Goal: Transaction & Acquisition: Purchase product/service

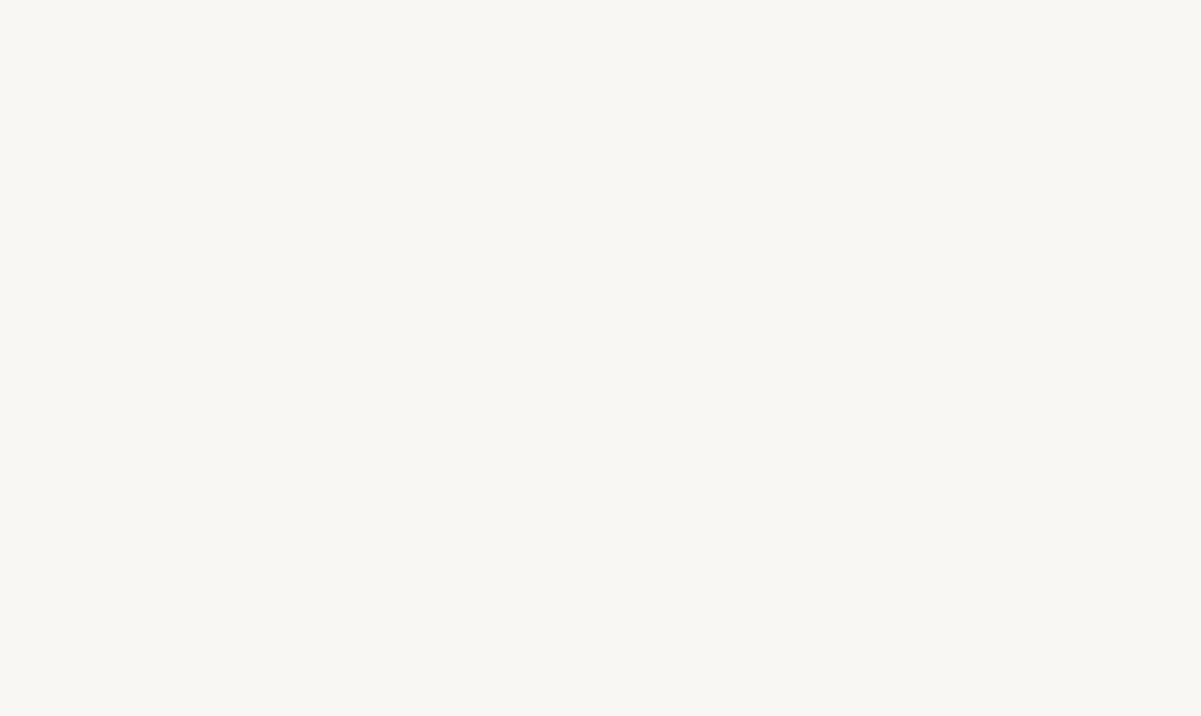
select select "ES"
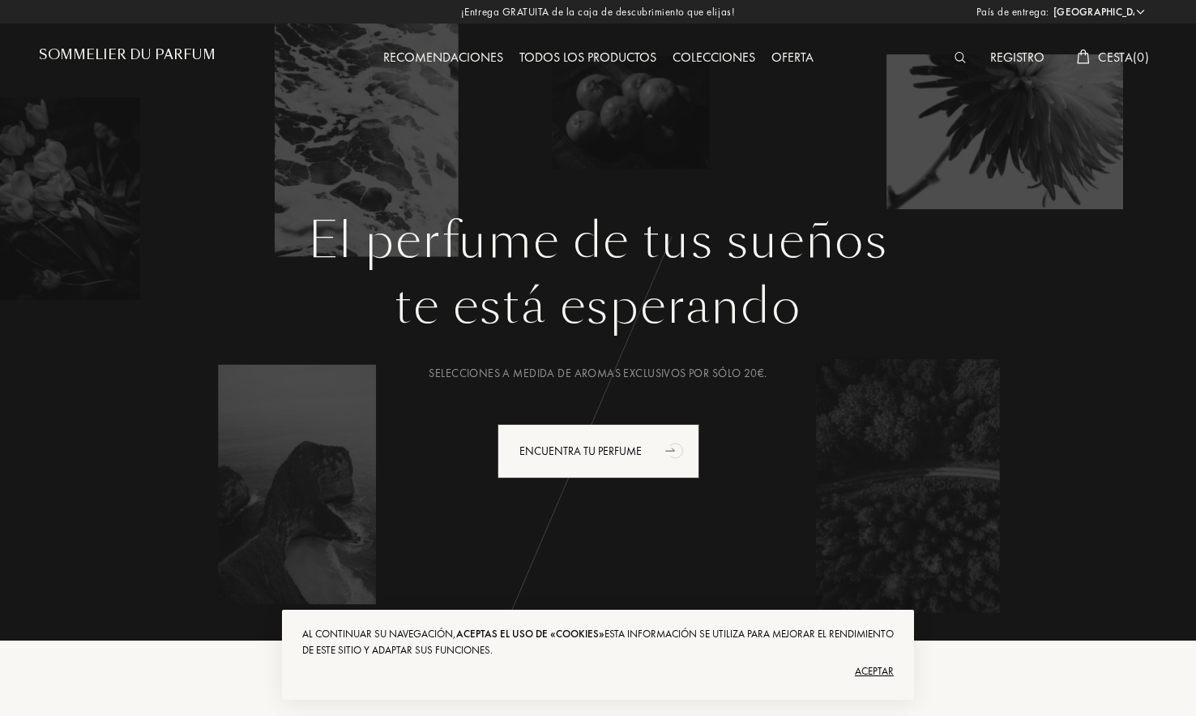
click at [959, 55] on img at bounding box center [961, 57] width 12 height 11
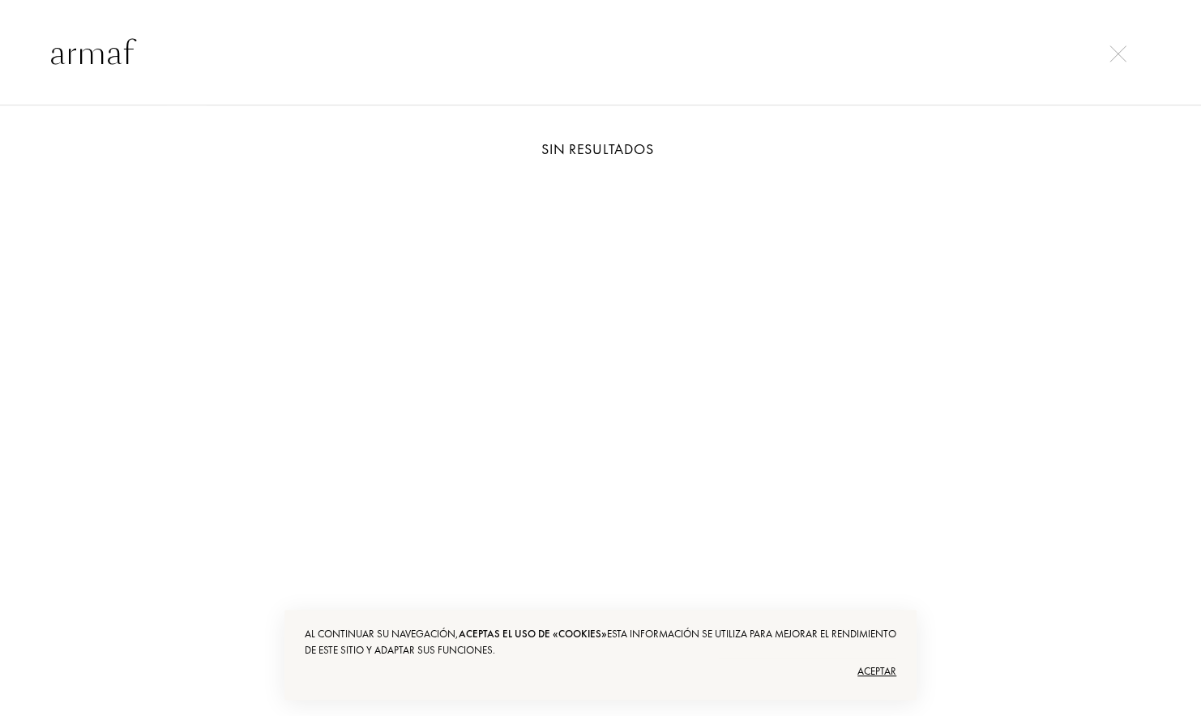
type input "armaf"
click at [1117, 58] on img at bounding box center [1117, 53] width 17 height 17
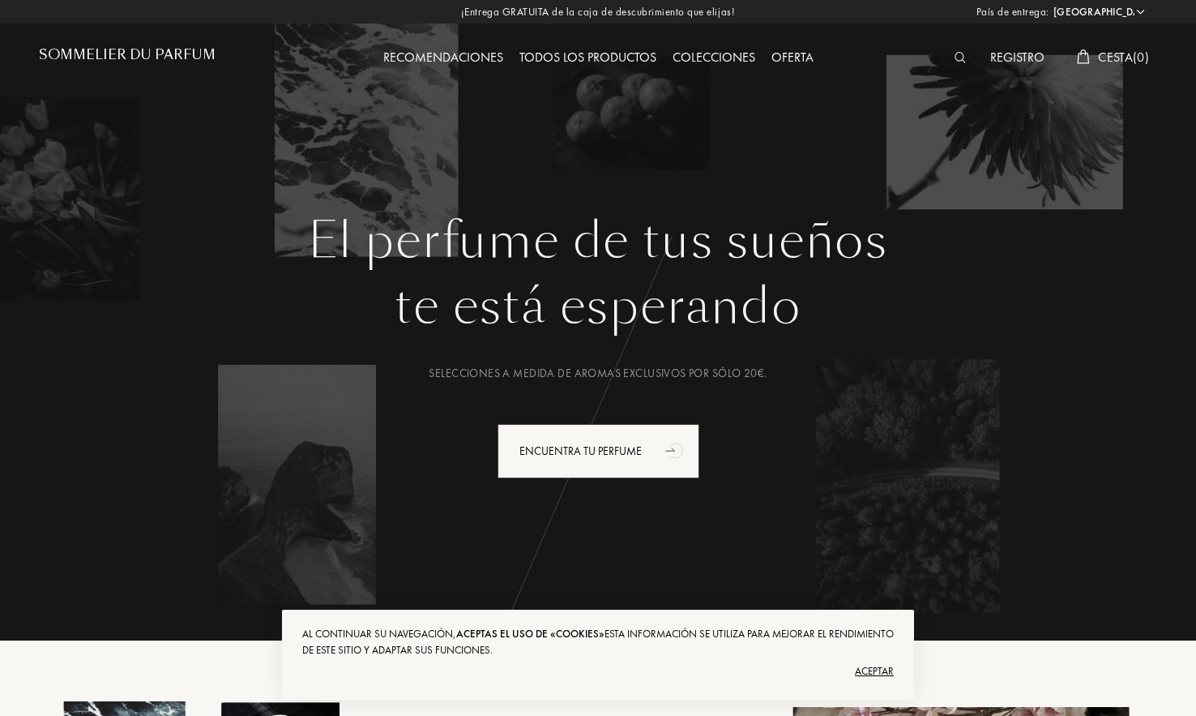
click at [958, 62] on img at bounding box center [961, 57] width 12 height 11
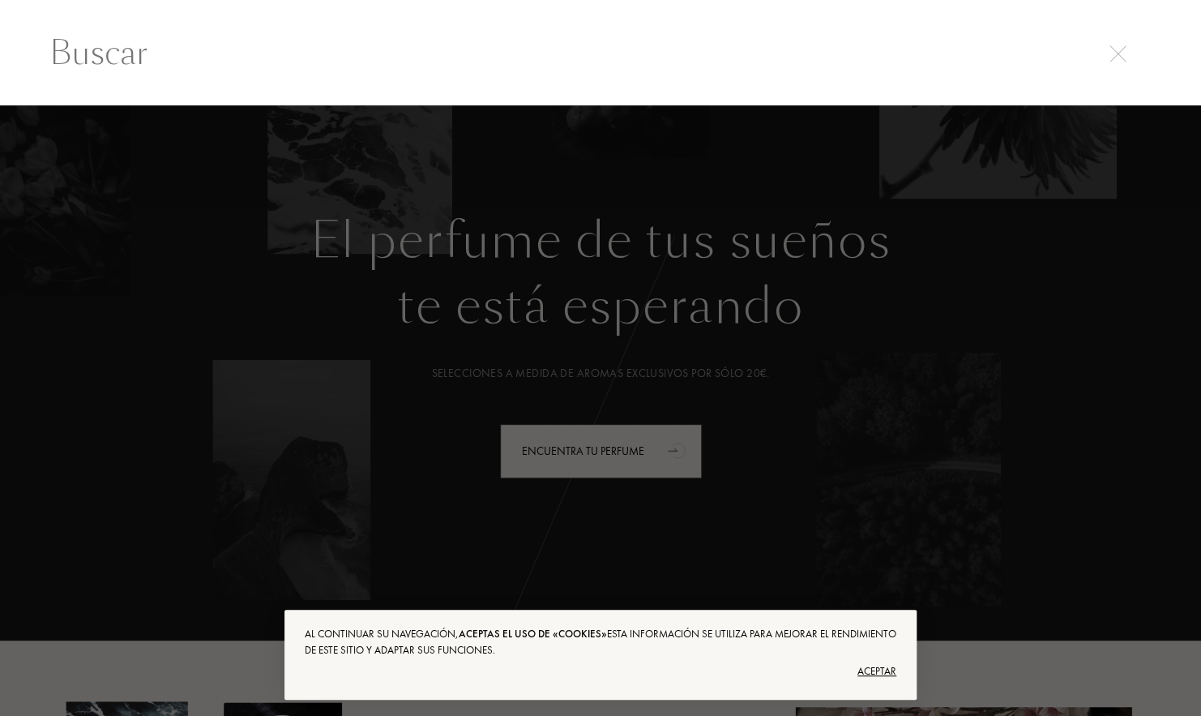
click at [511, 62] on input "text" at bounding box center [600, 52] width 1167 height 49
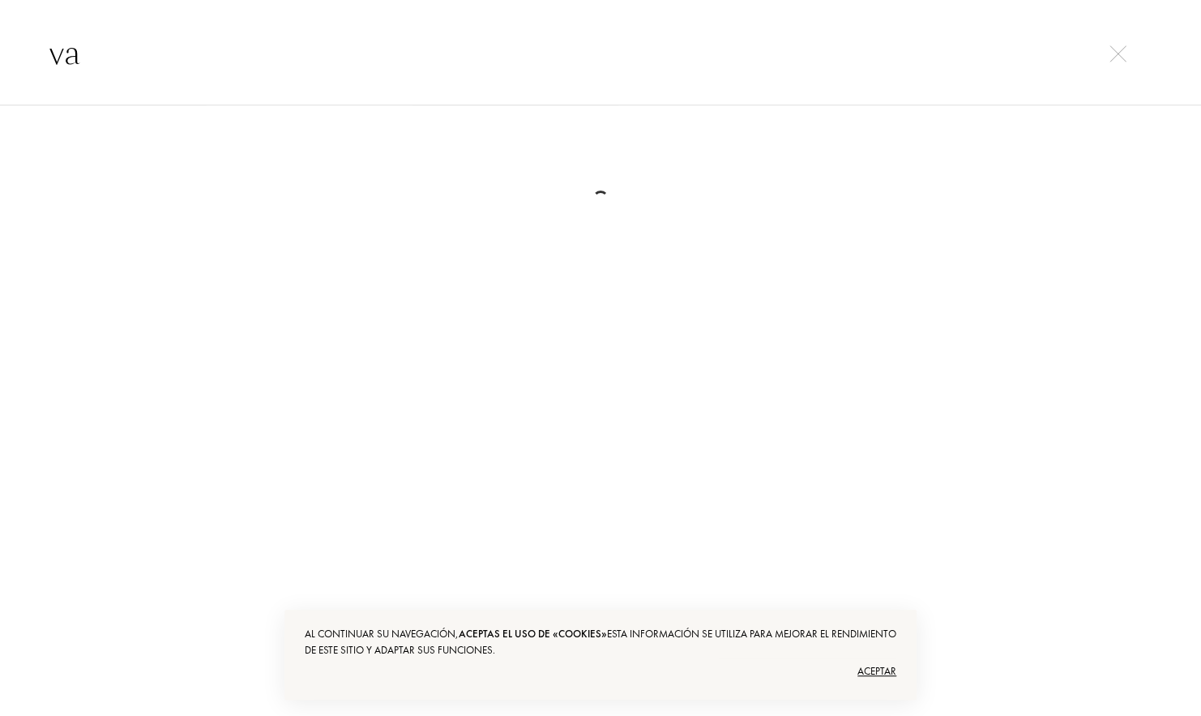
type input "v"
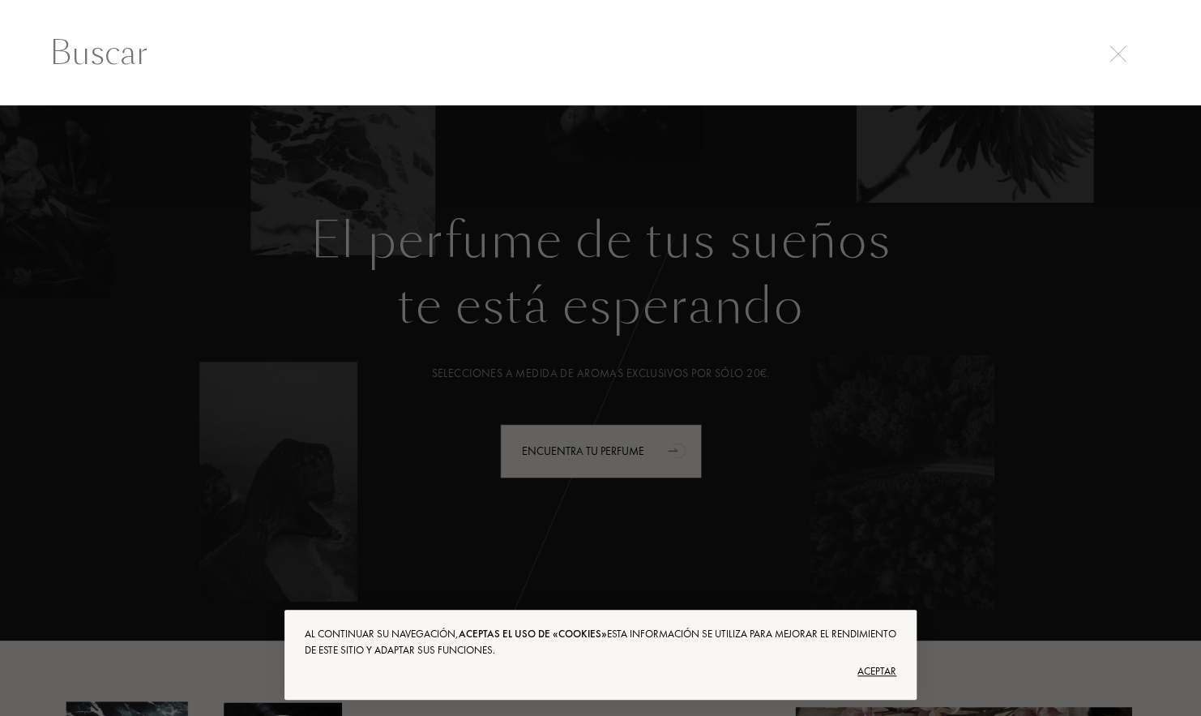
drag, startPoint x: 453, startPoint y: 177, endPoint x: 404, endPoint y: 203, distance: 55.1
click at [404, 203] on div at bounding box center [600, 410] width 1201 height 611
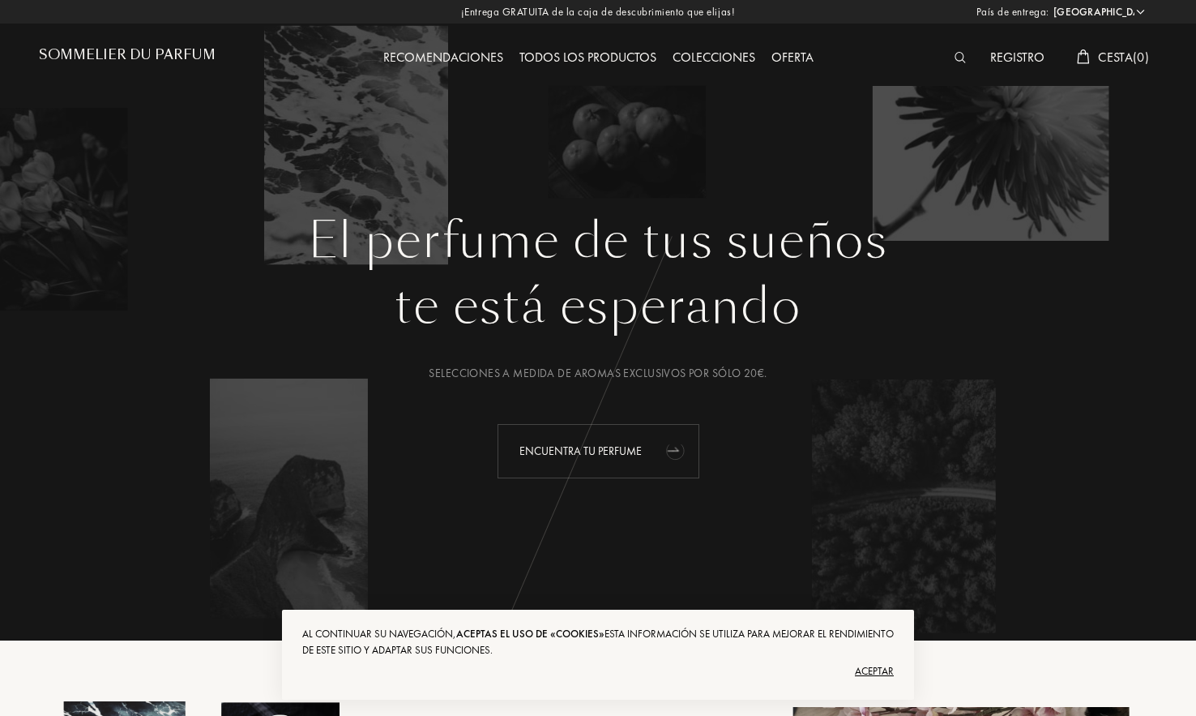
click at [643, 438] on div "Encuentra tu perfume" at bounding box center [599, 451] width 202 height 54
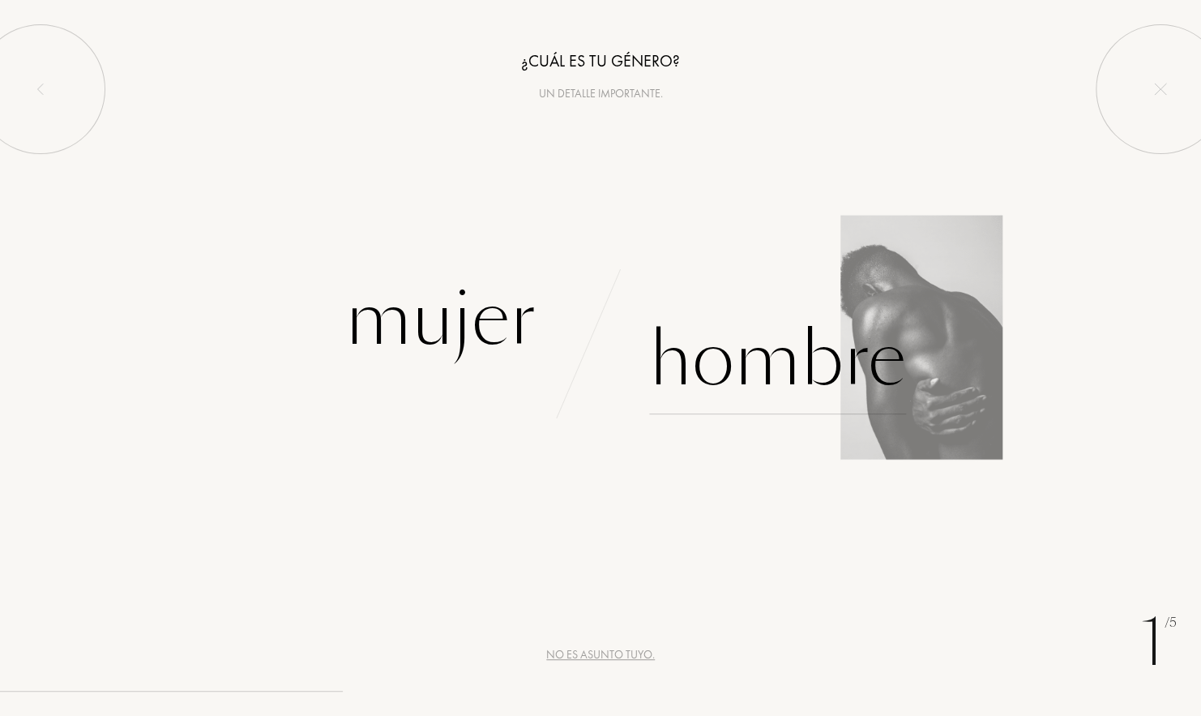
click at [749, 374] on div "Hombre" at bounding box center [777, 359] width 257 height 109
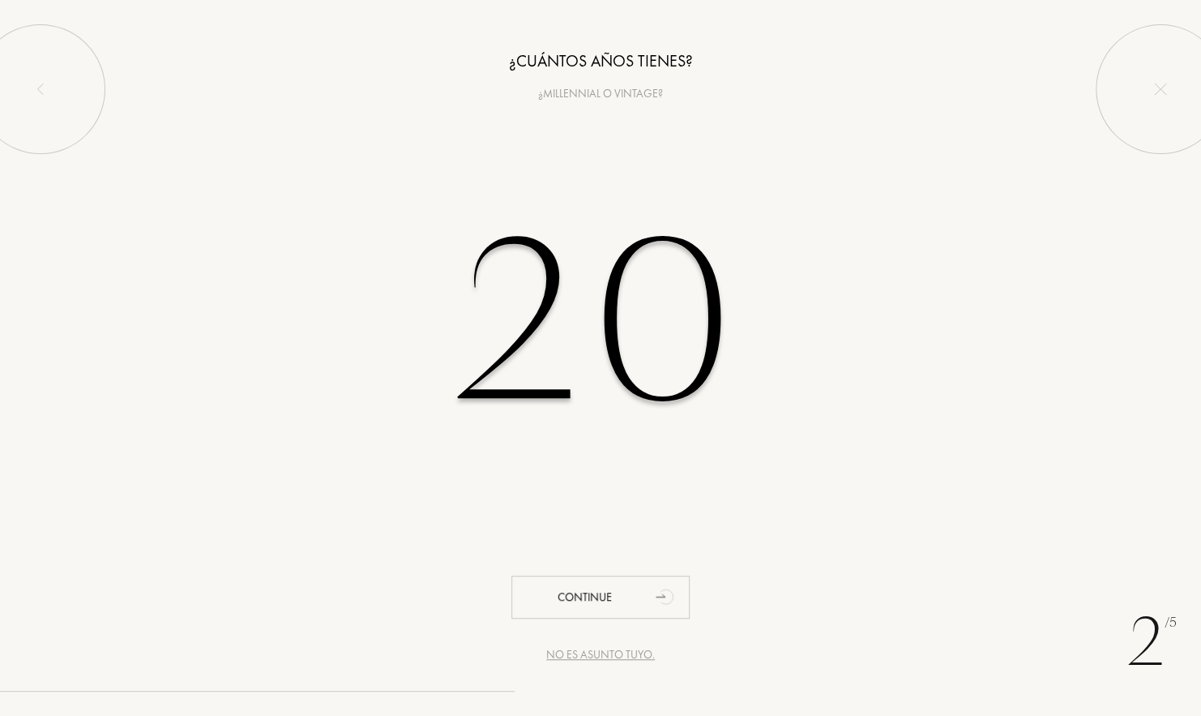
type input "20"
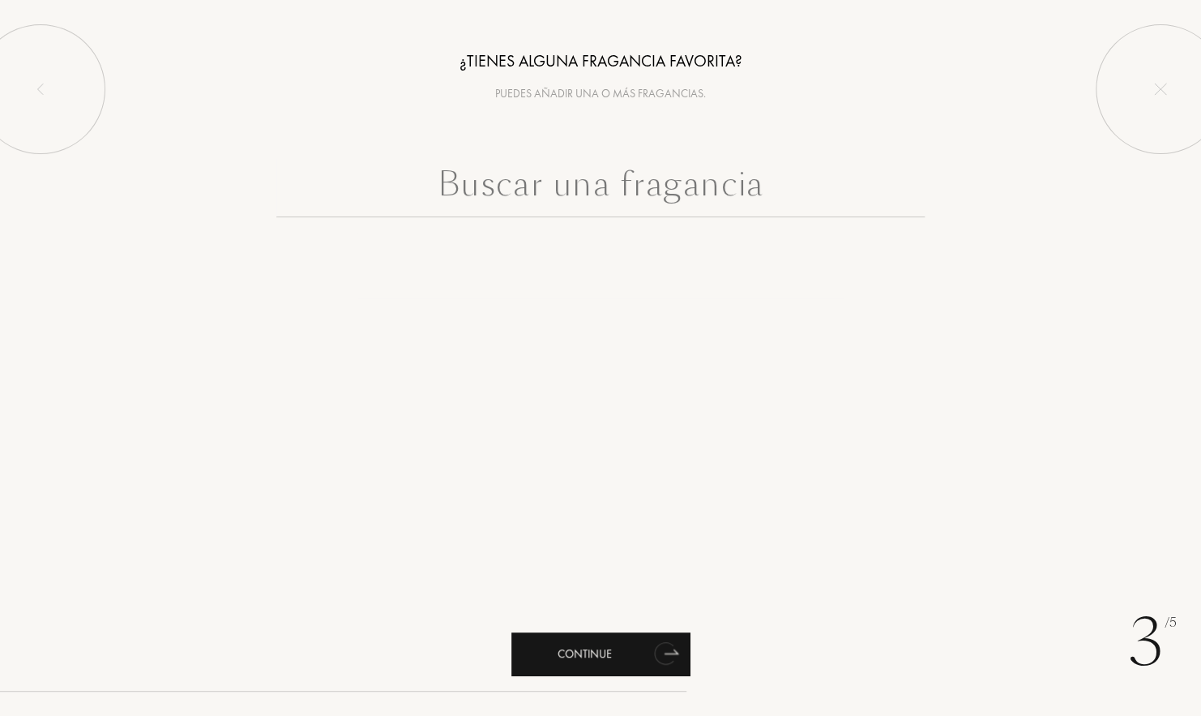
click at [586, 639] on div "Continue" at bounding box center [600, 653] width 178 height 43
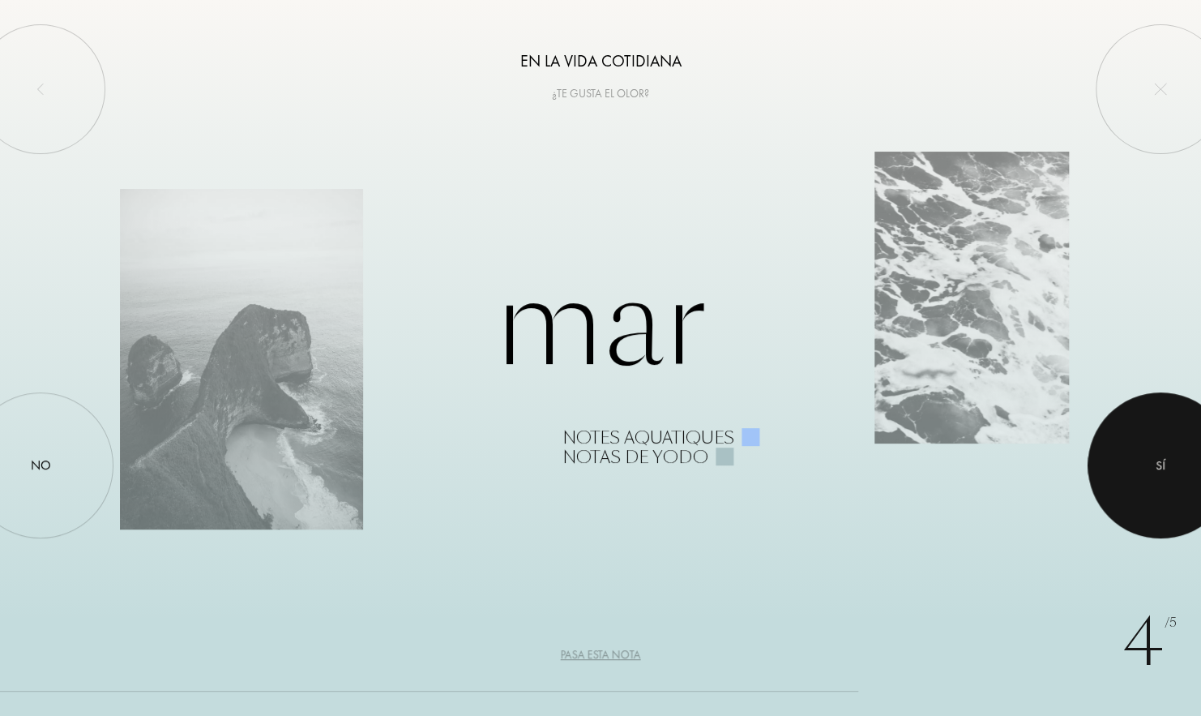
click at [1166, 455] on div at bounding box center [1160, 465] width 146 height 146
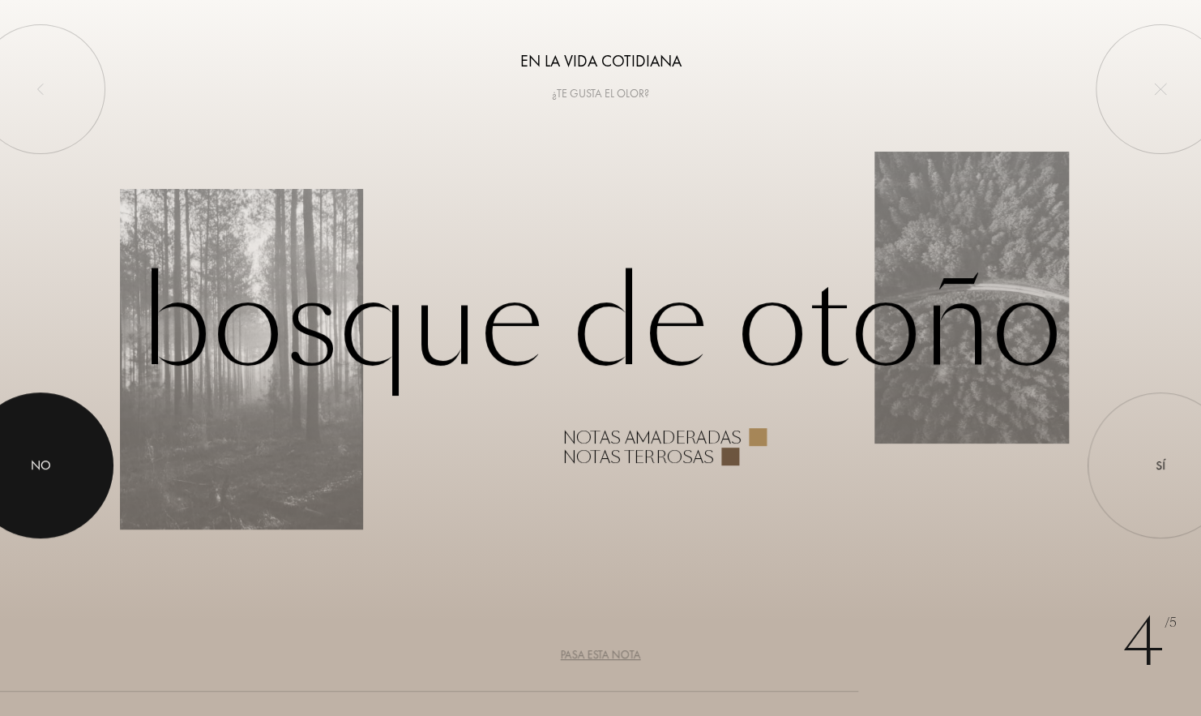
click at [31, 455] on div "No" at bounding box center [41, 464] width 20 height 19
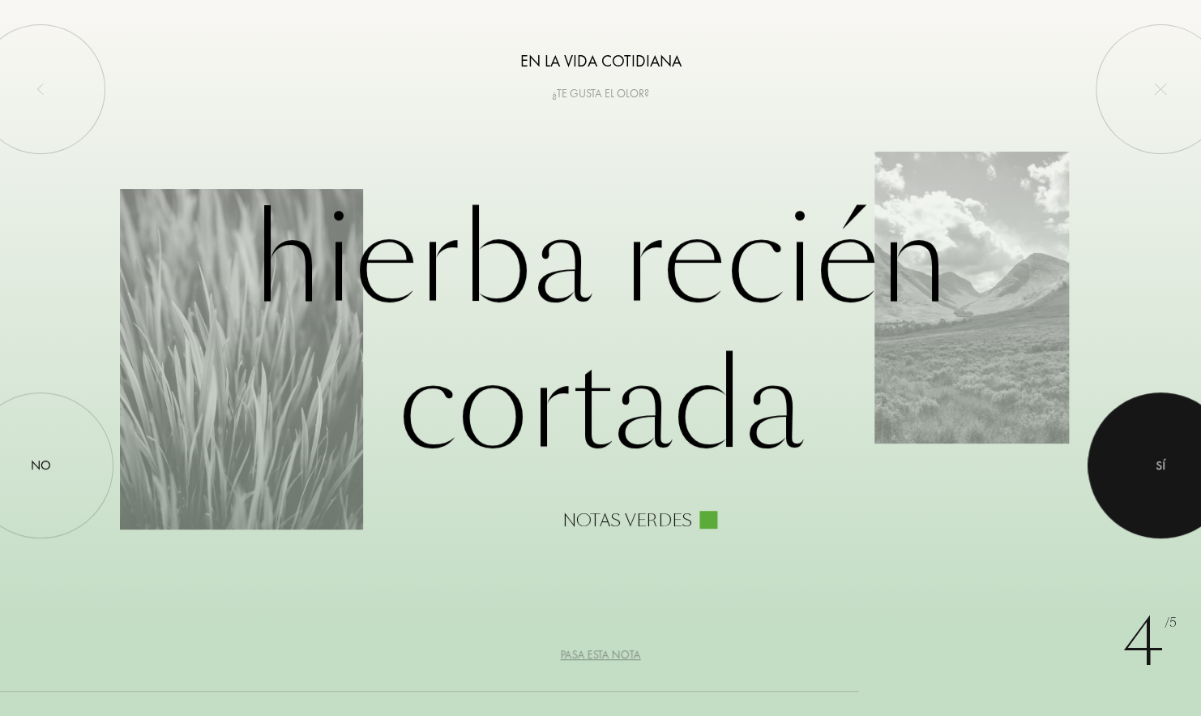
click at [1164, 438] on div at bounding box center [1160, 465] width 146 height 146
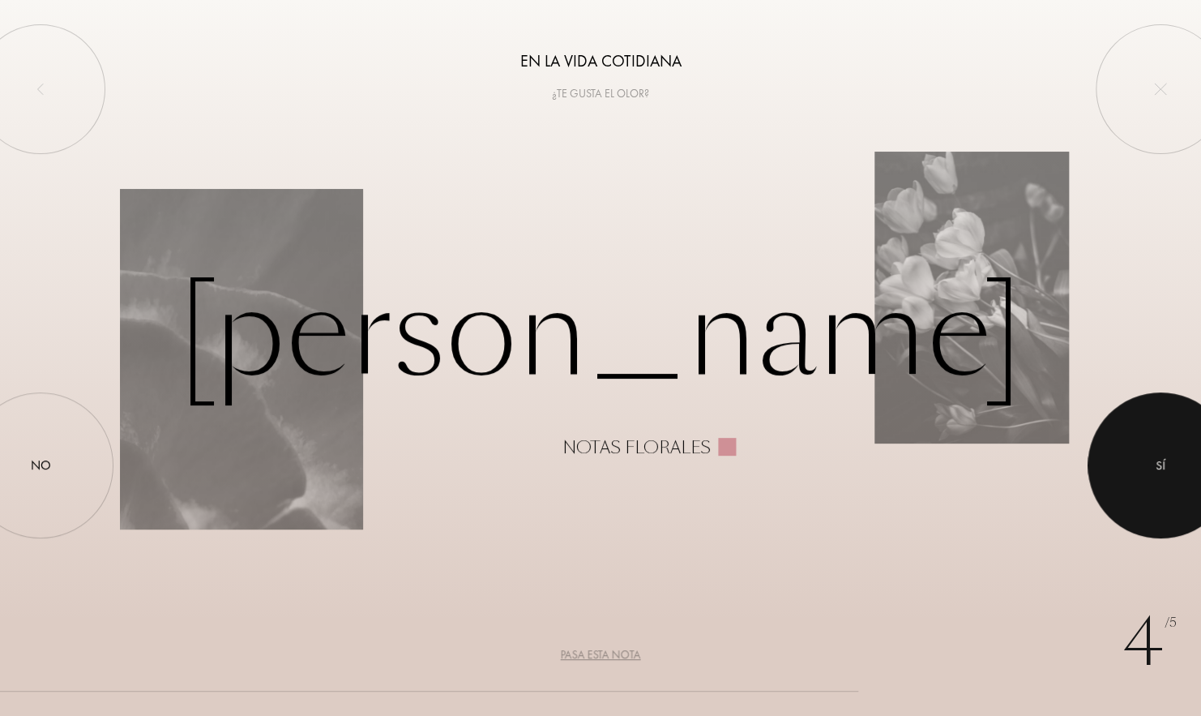
click at [1160, 438] on div at bounding box center [1160, 465] width 146 height 146
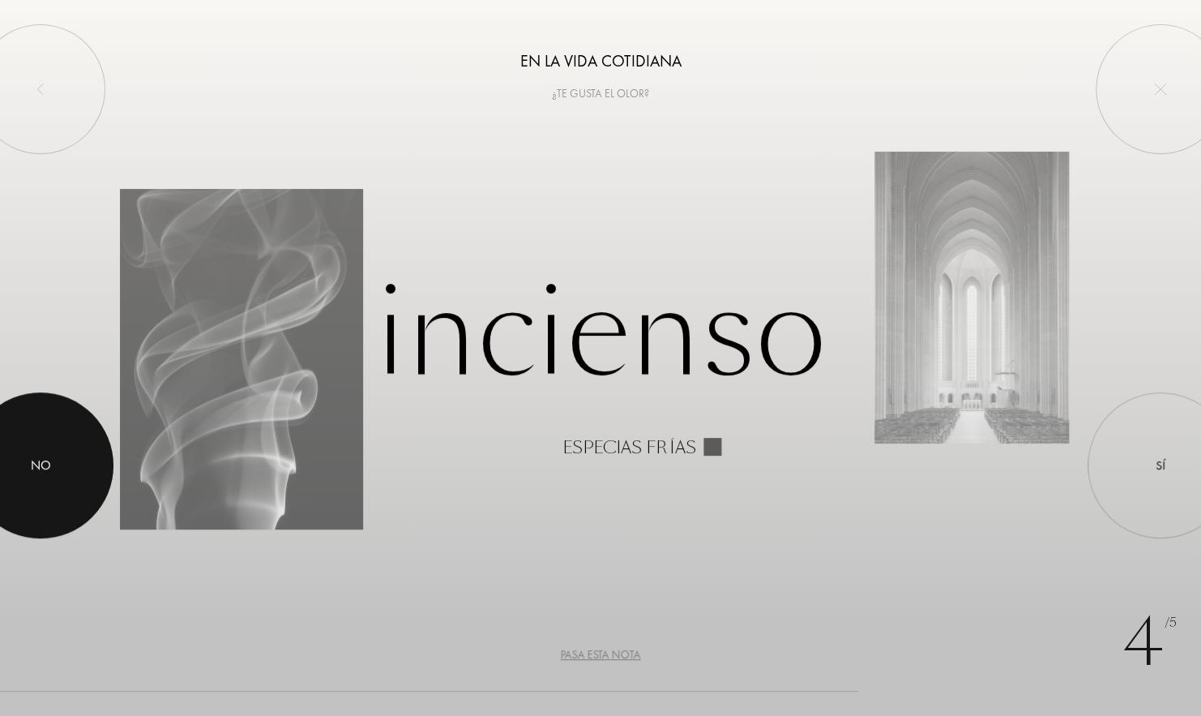
click at [32, 461] on div "No" at bounding box center [41, 464] width 20 height 19
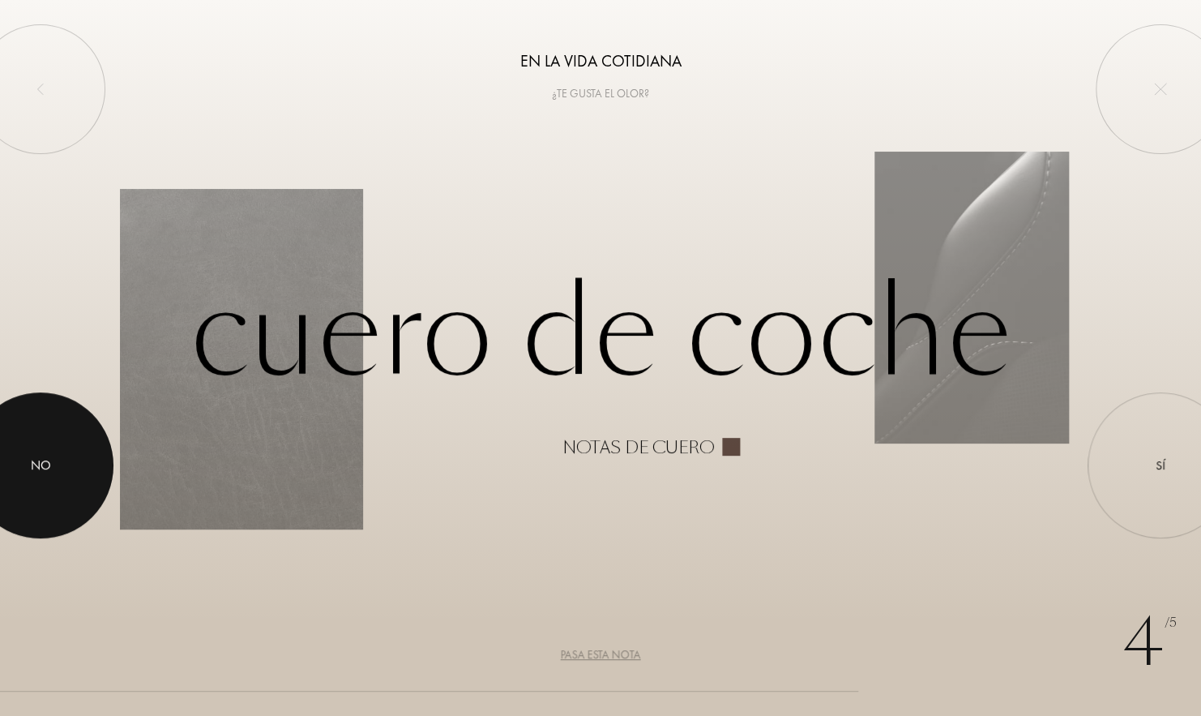
click at [58, 451] on div at bounding box center [41, 465] width 146 height 146
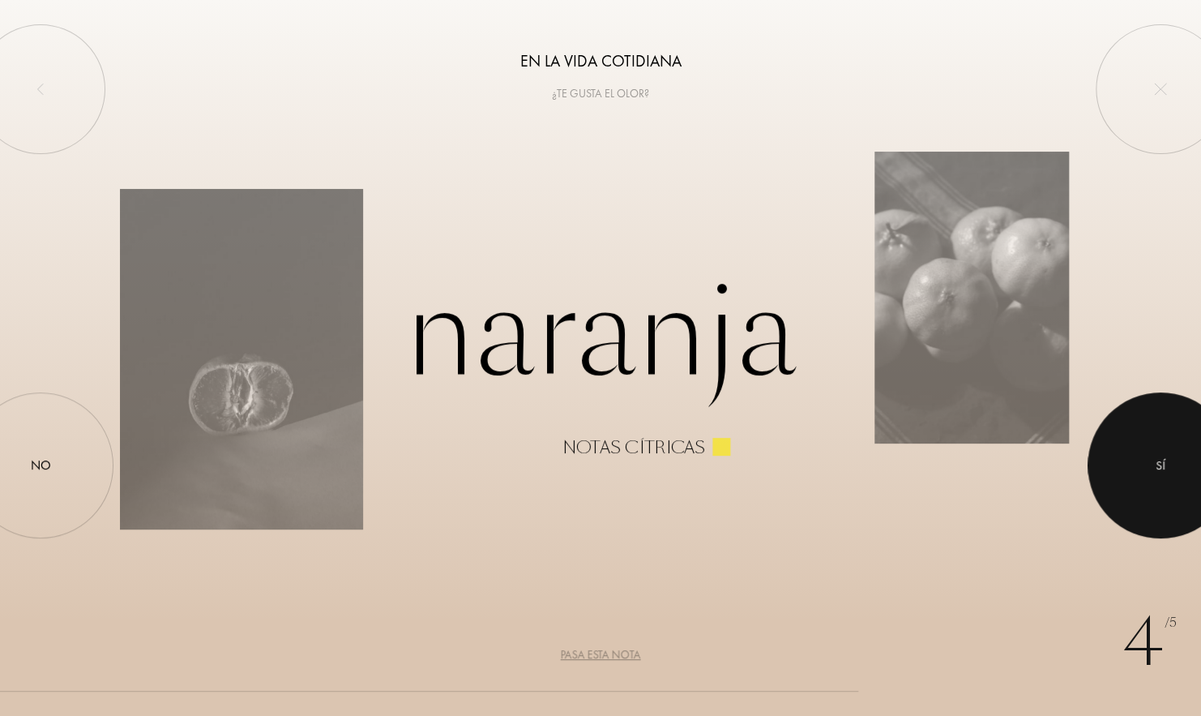
click at [1152, 468] on div at bounding box center [1160, 465] width 146 height 146
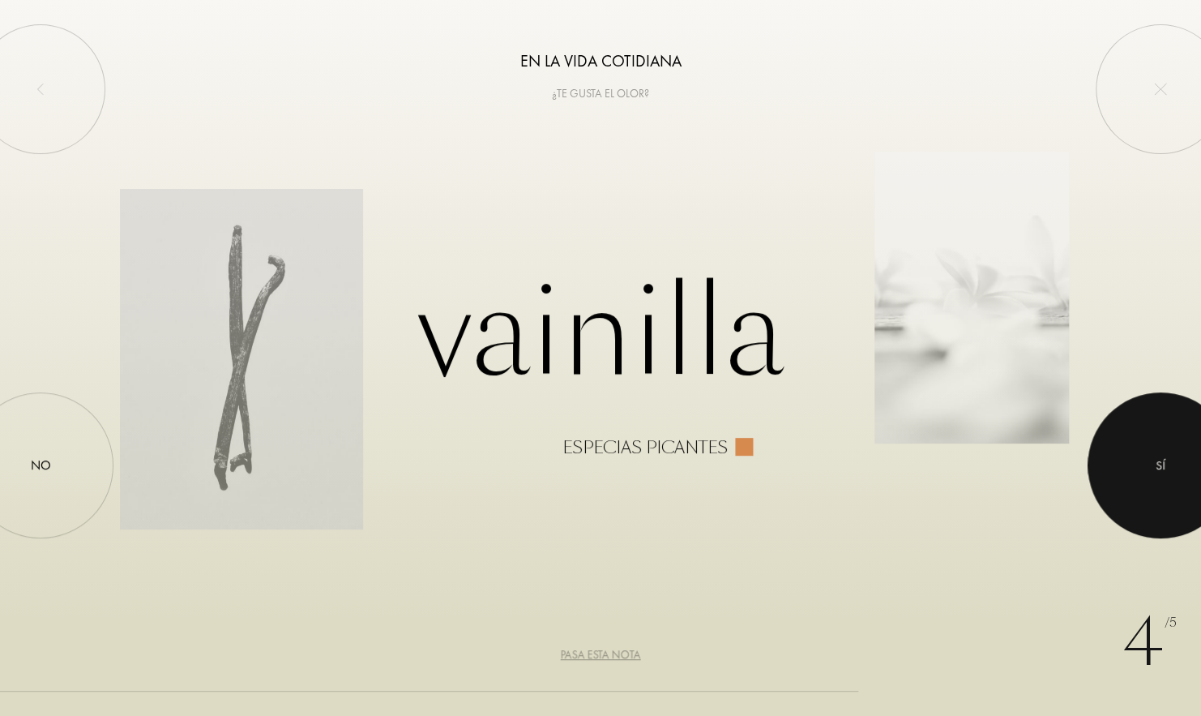
click at [1148, 474] on div at bounding box center [1160, 465] width 146 height 146
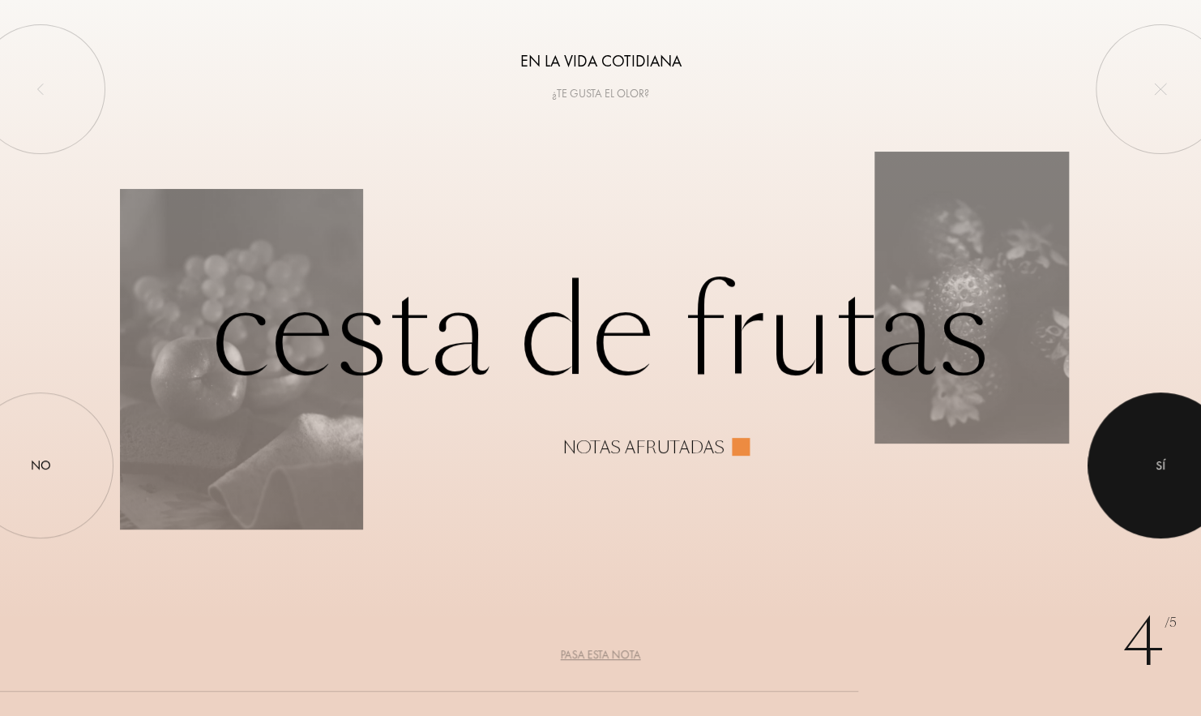
click at [1148, 474] on div at bounding box center [1160, 465] width 146 height 146
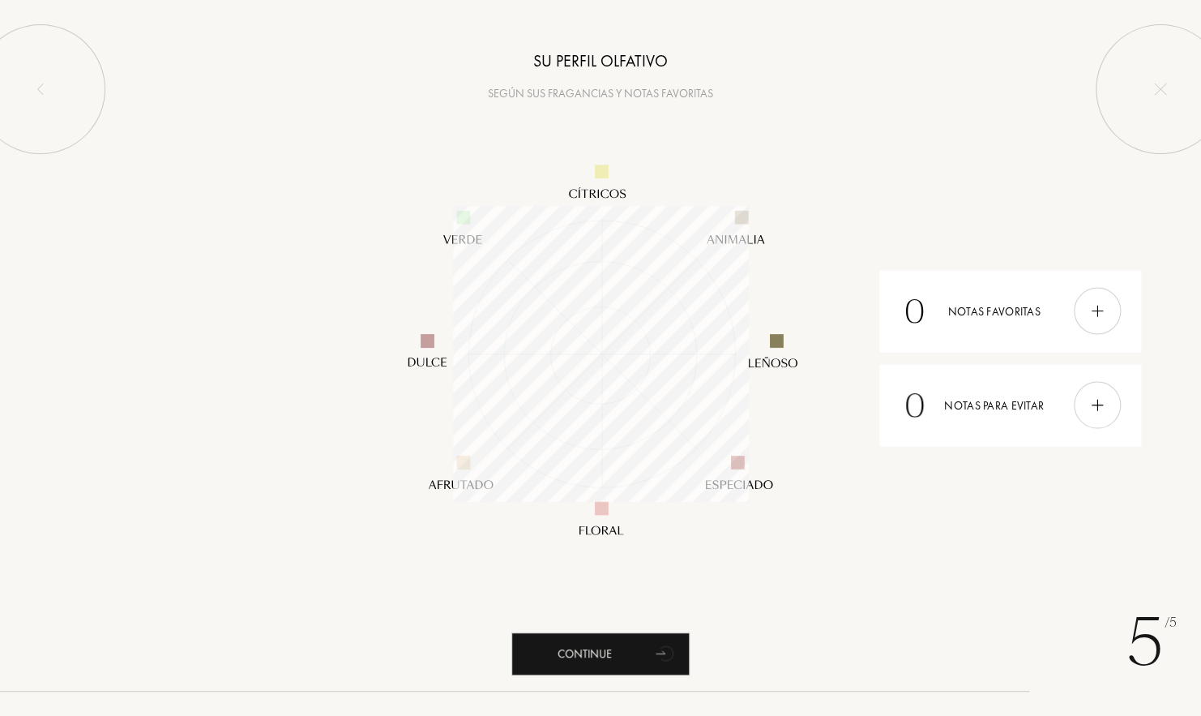
scroll to position [296, 296]
click at [604, 665] on div "Continue" at bounding box center [600, 653] width 178 height 43
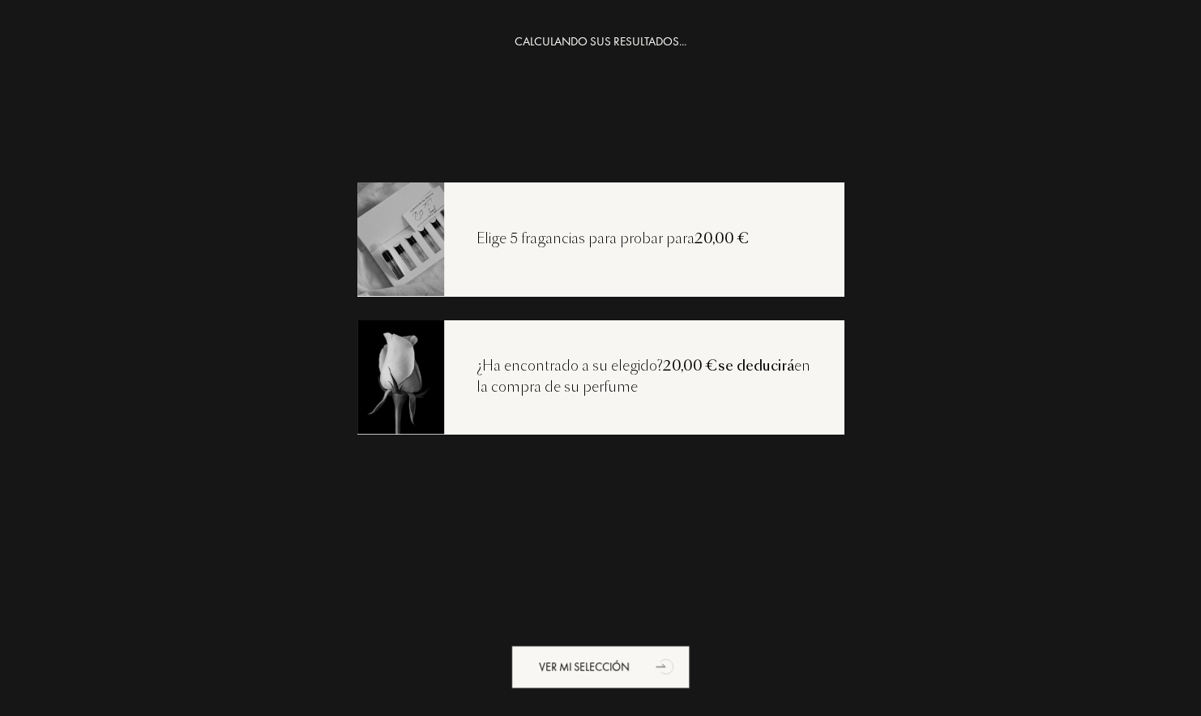
click at [648, 277] on div "Elige 5 fragancias para probar para 20,00 €" at bounding box center [600, 238] width 486 height 113
click at [617, 657] on div "Ver mi selección" at bounding box center [600, 666] width 178 height 43
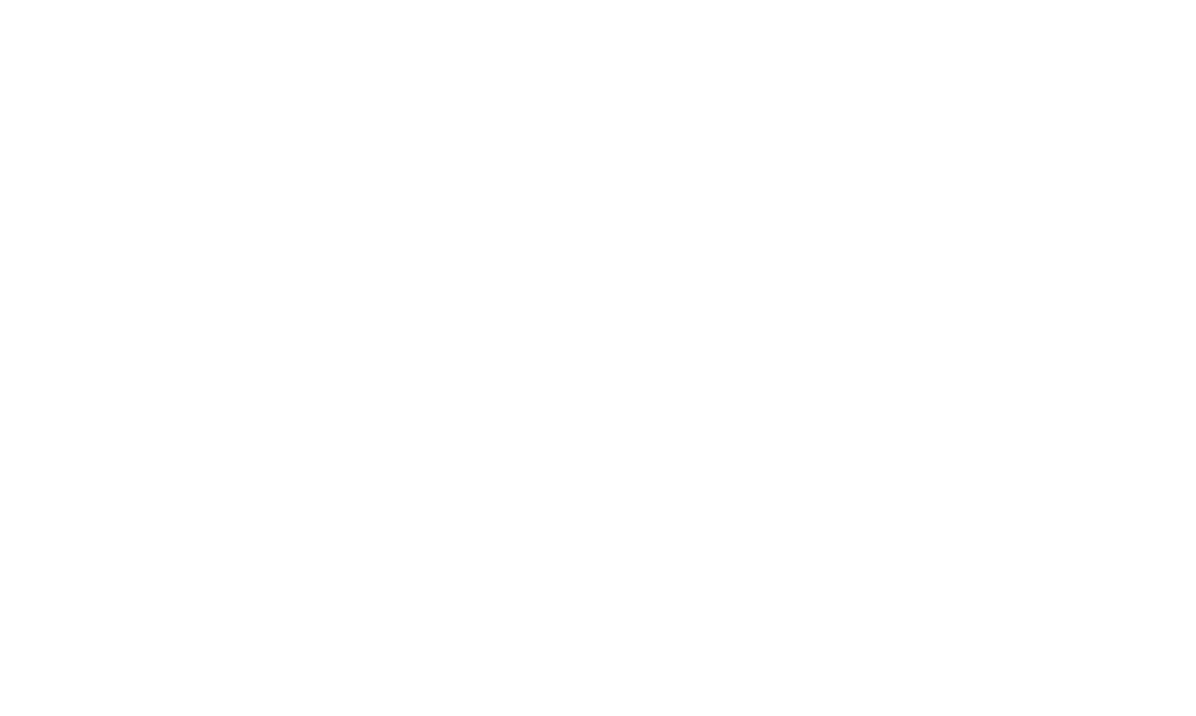
select select "ES"
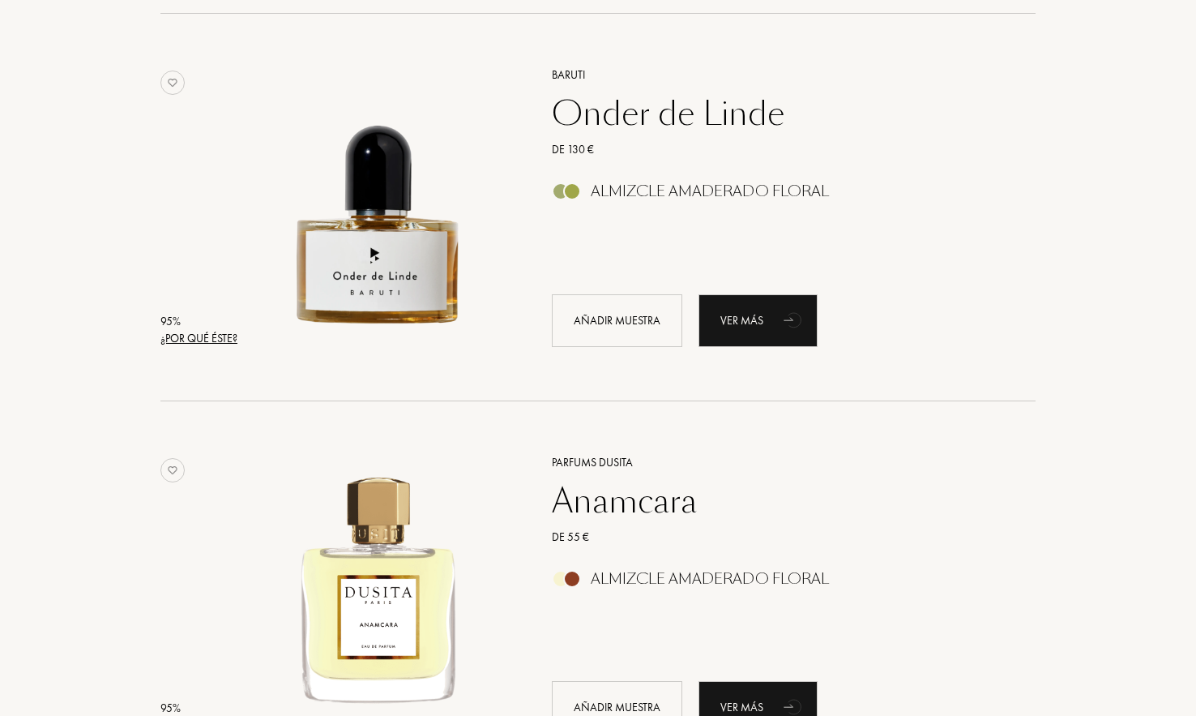
scroll to position [648, 0]
